Goal: Find specific fact: Find specific fact

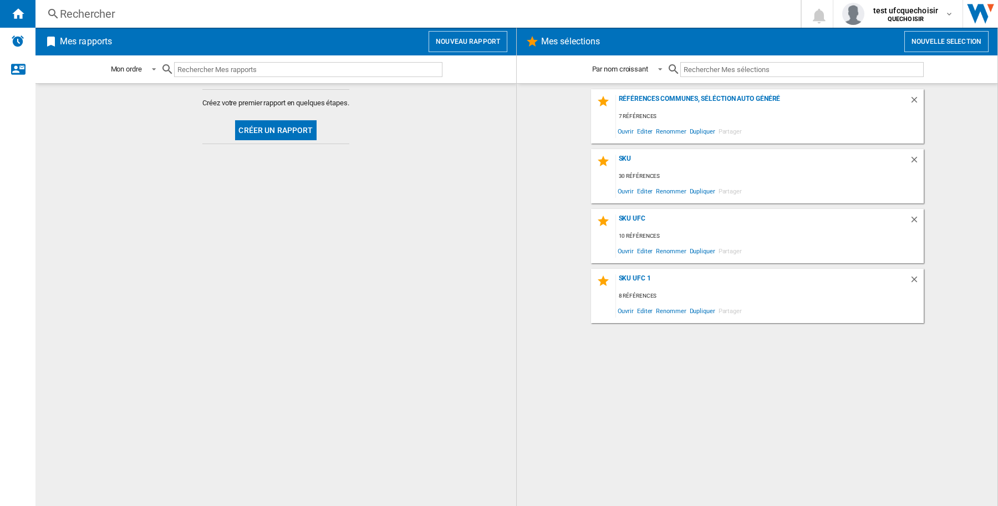
click at [180, 14] on div "Rechercher" at bounding box center [416, 14] width 712 height 16
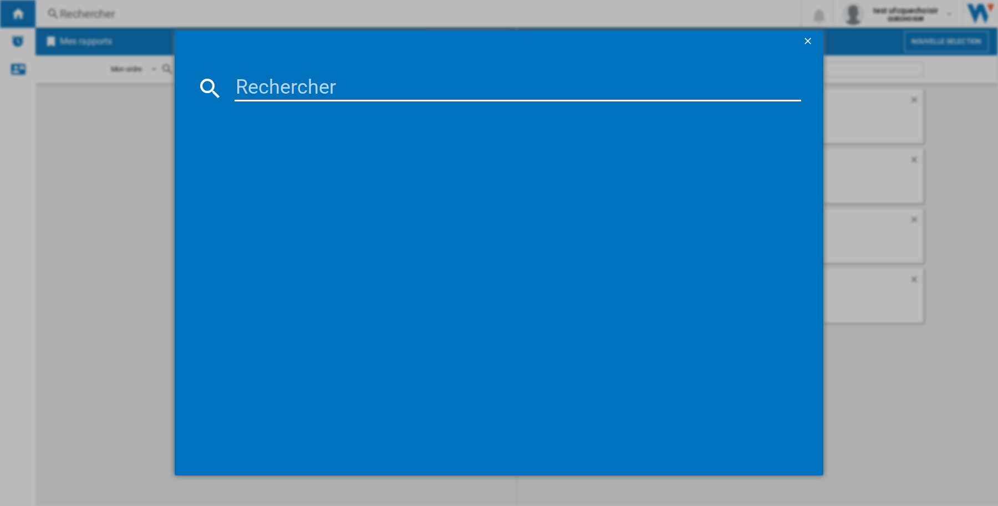
click at [272, 73] on md-dialog-content at bounding box center [499, 264] width 649 height 423
click at [283, 90] on input at bounding box center [518, 88] width 567 height 27
paste input "CALOR EASYGLISS FV5718C0 BLANC BLEU"
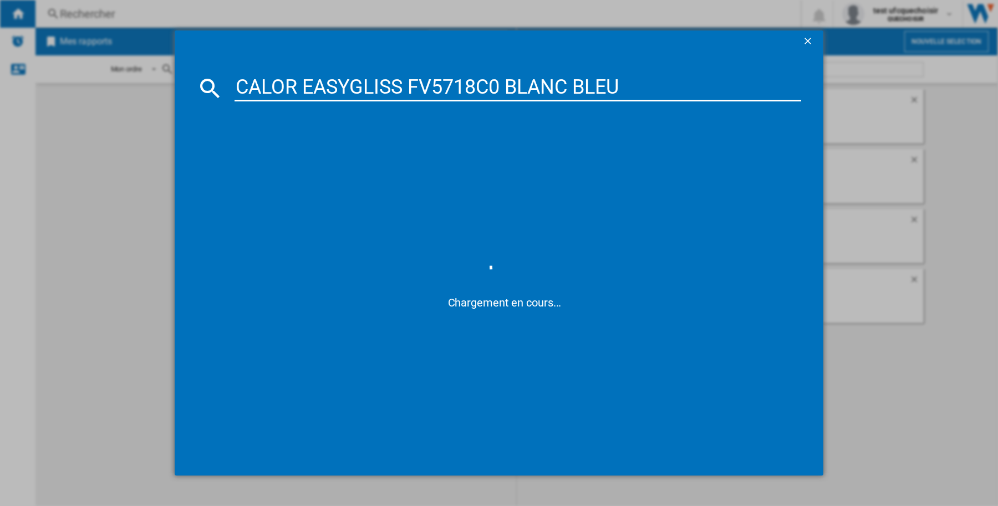
type input "CALOR EASYGLISS FV5718C0 BLANC BLEU"
click at [282, 159] on div "CALOR EASYGLISS FV5718C0 BLANC BLEU" at bounding box center [507, 160] width 556 height 11
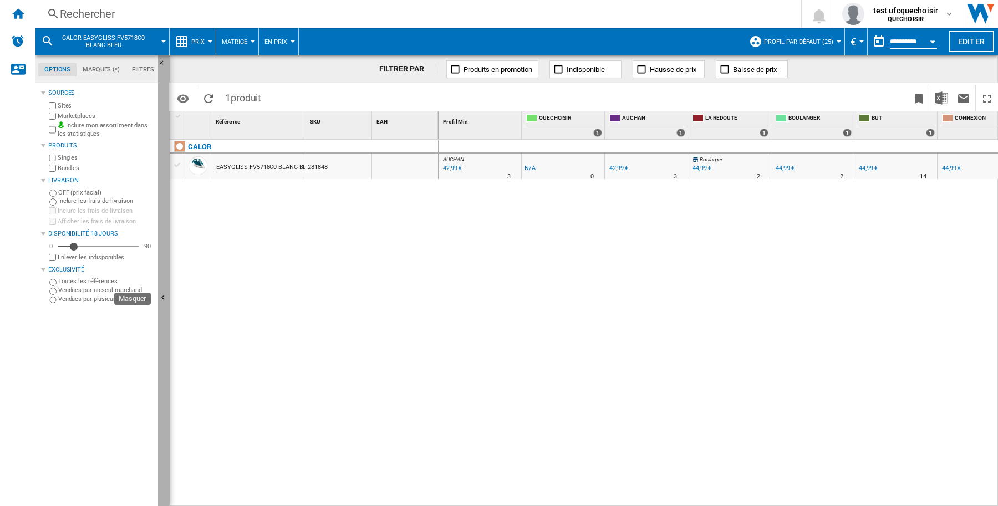
click at [167, 293] on ng-md-icon "Masquer" at bounding box center [164, 299] width 13 height 13
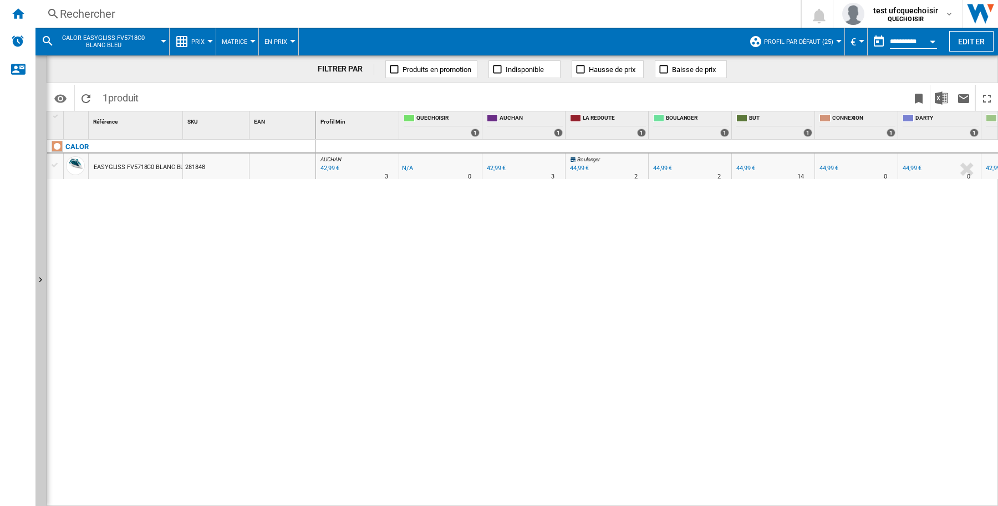
drag, startPoint x: 504, startPoint y: 134, endPoint x: 469, endPoint y: 170, distance: 50.6
click at [469, 170] on div "-1.0 % -1 € % N/A 0" at bounding box center [441, 169] width 78 height 26
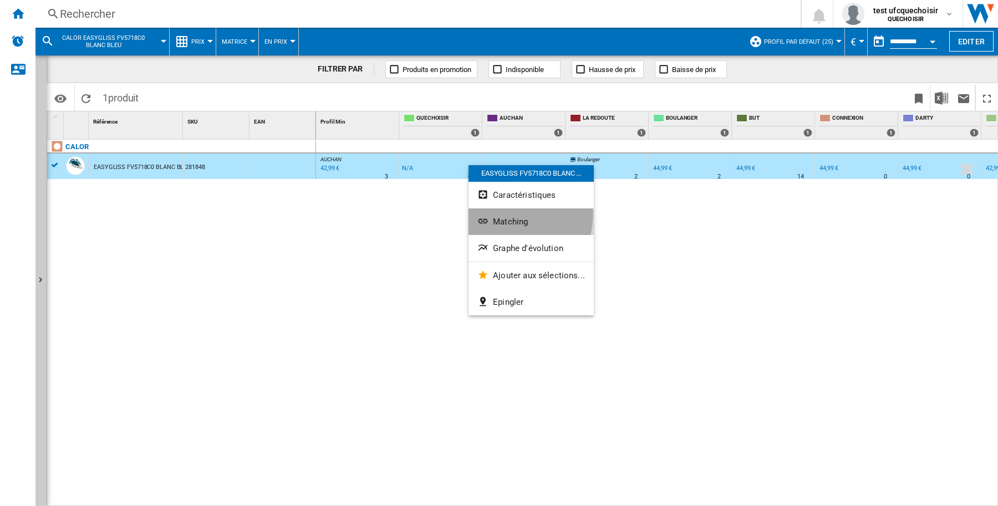
click at [500, 214] on button "Matching" at bounding box center [531, 222] width 125 height 27
